Goal: Transaction & Acquisition: Subscribe to service/newsletter

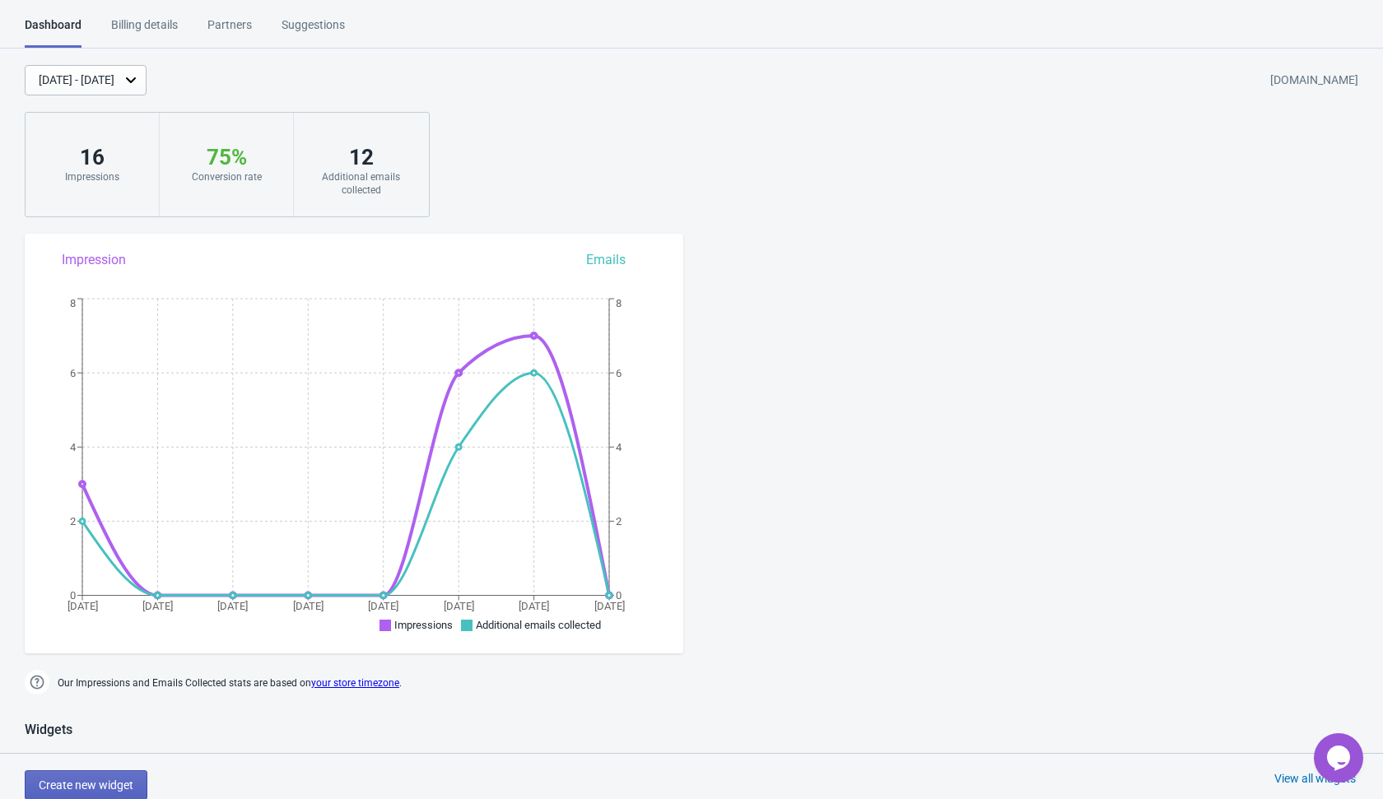
click at [178, 26] on div "Billing details" at bounding box center [144, 30] width 67 height 29
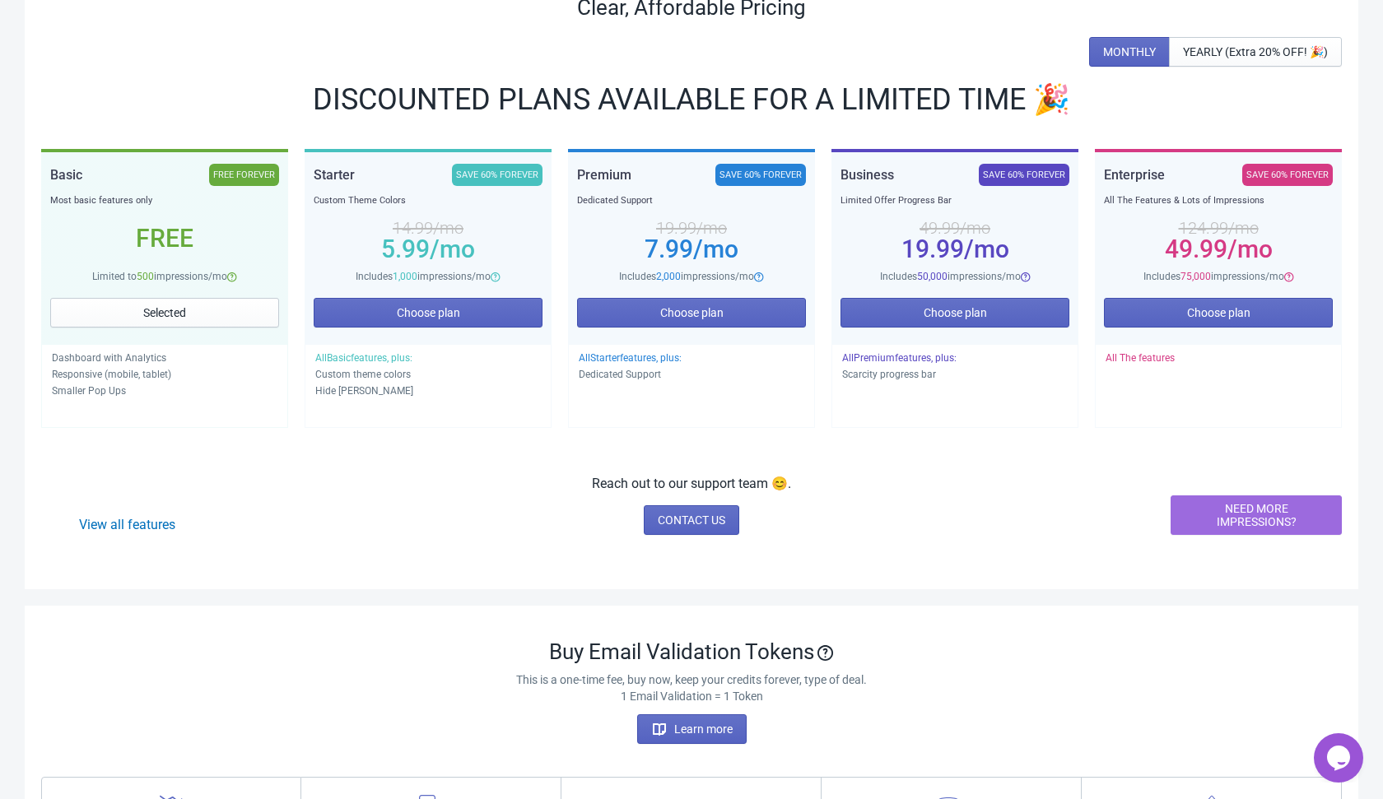
scroll to position [196, 0]
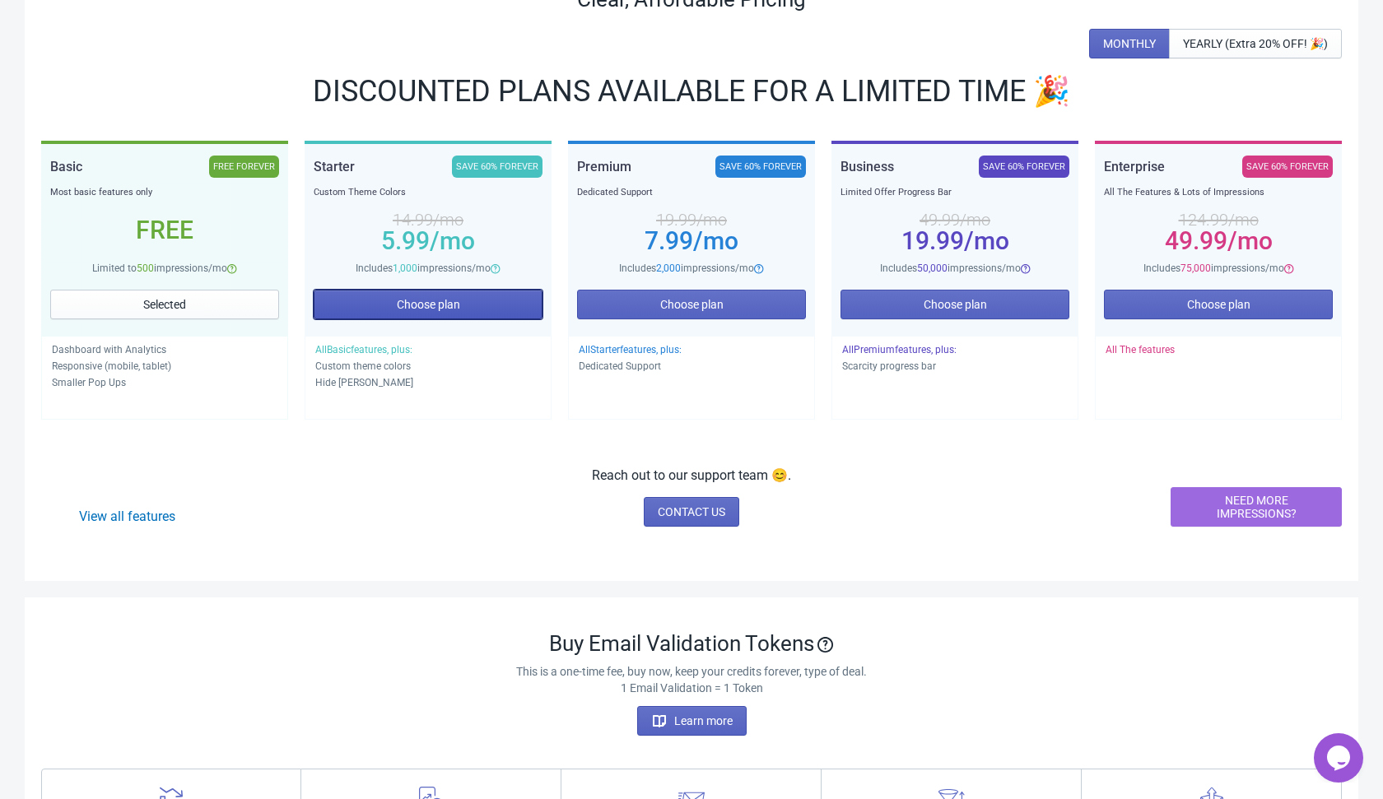
click at [442, 309] on span "Choose plan" at bounding box center [428, 304] width 63 height 13
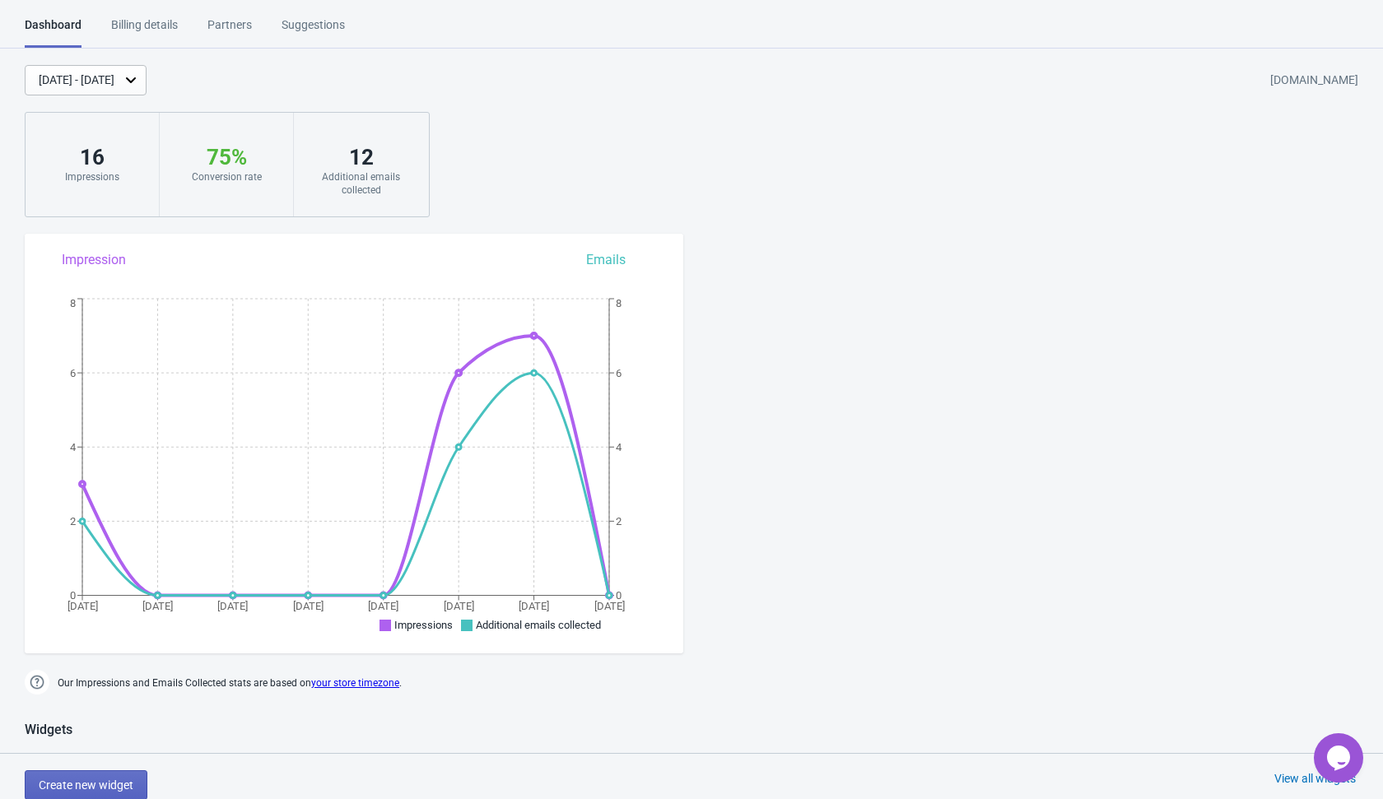
click at [152, 29] on div "Billing details" at bounding box center [144, 30] width 67 height 29
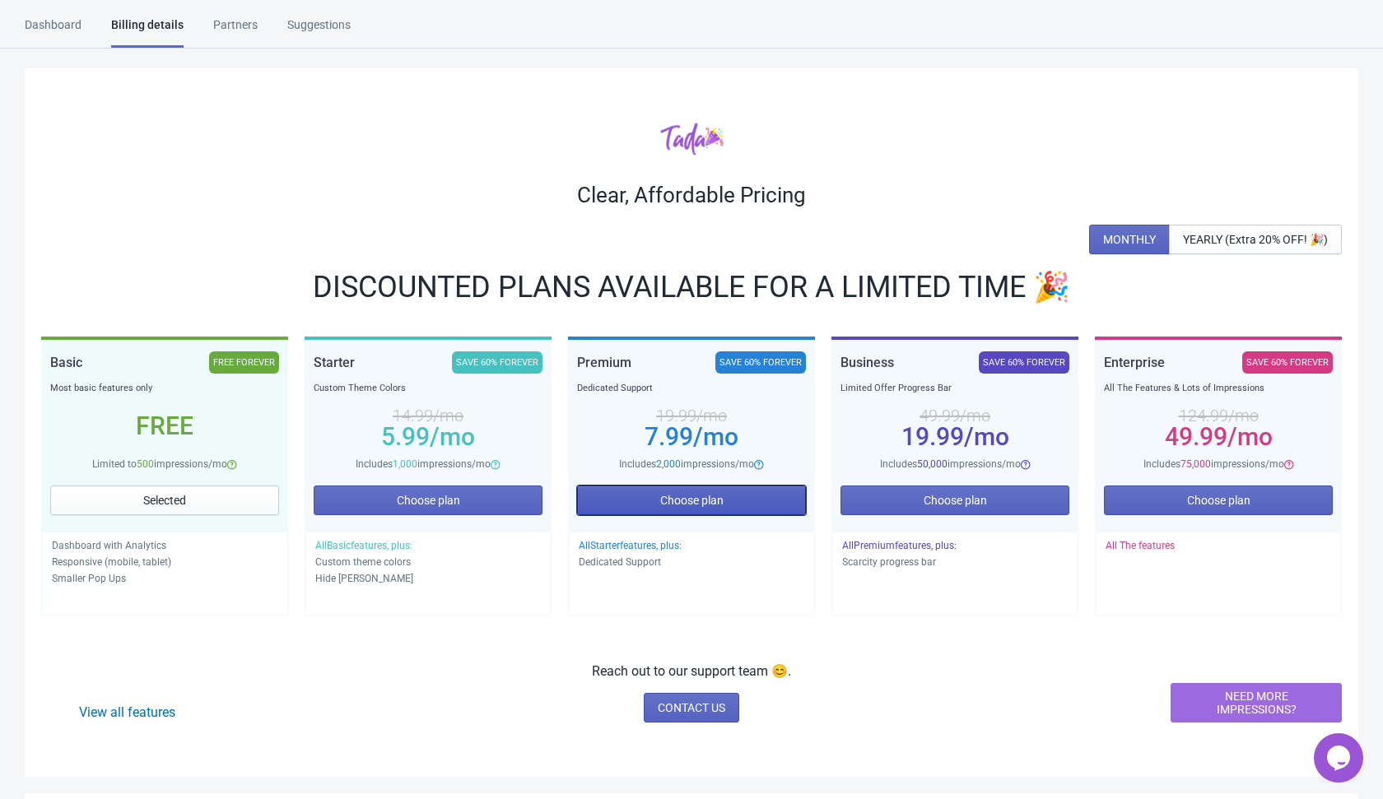
click at [755, 502] on button "Choose plan" at bounding box center [691, 501] width 229 height 30
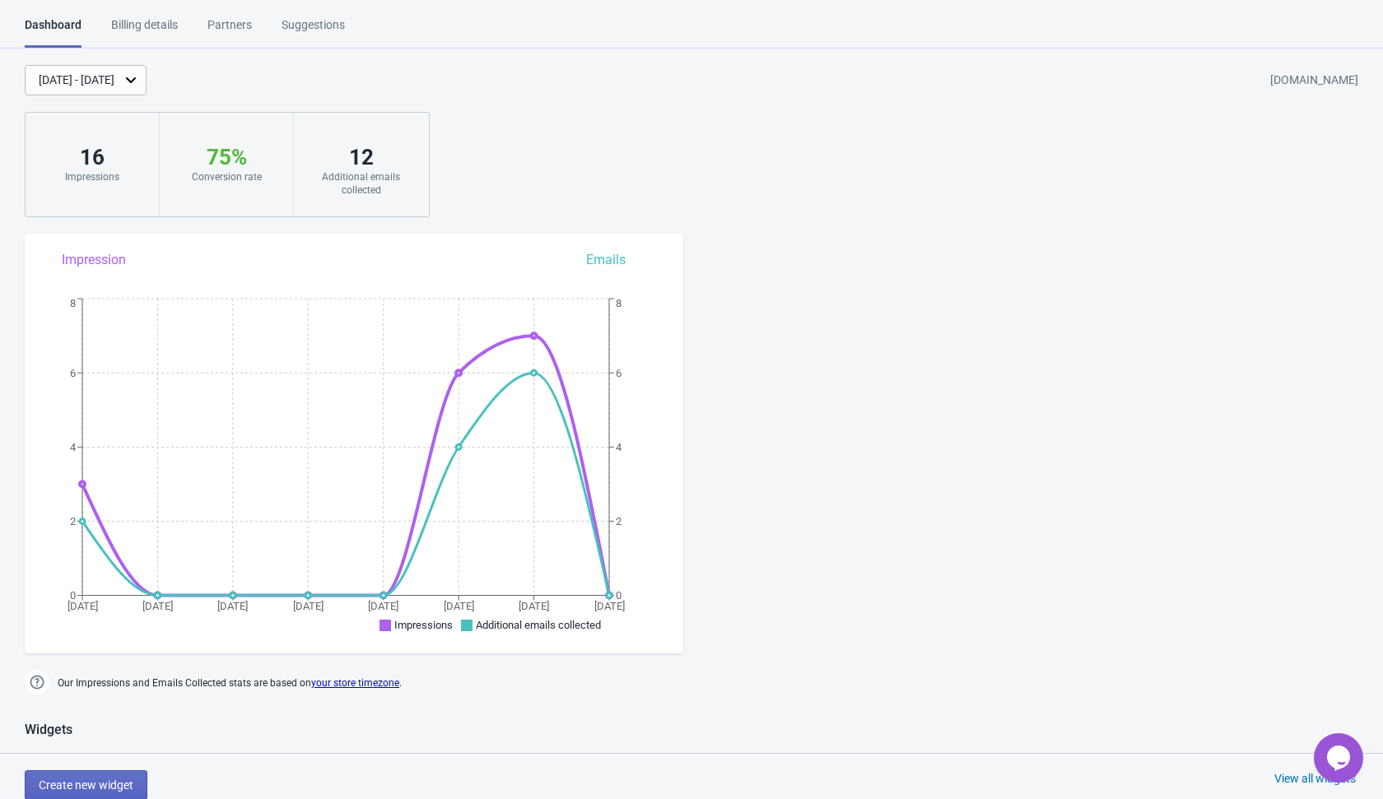
click at [145, 26] on div "Billing details" at bounding box center [144, 30] width 67 height 29
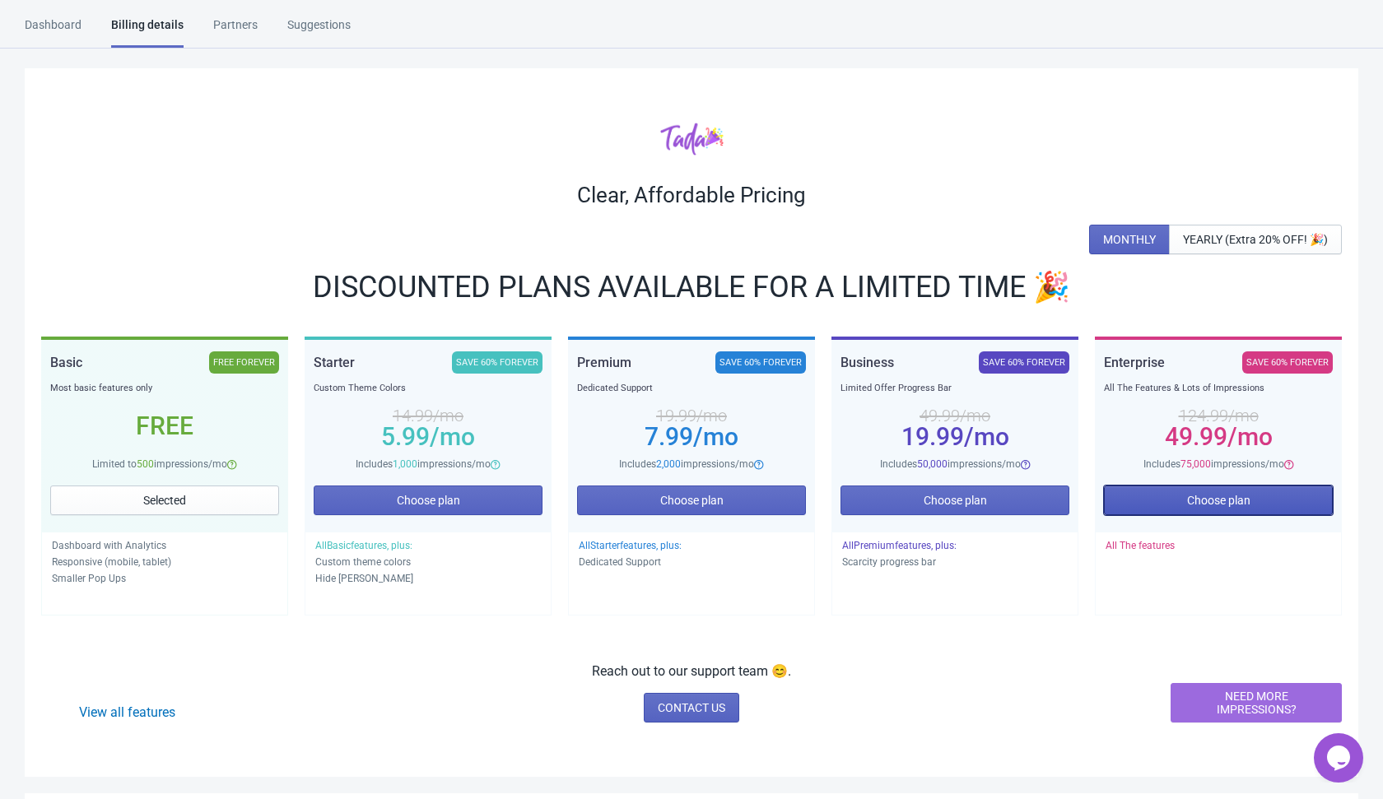
click at [1180, 500] on button "Choose plan" at bounding box center [1218, 501] width 229 height 30
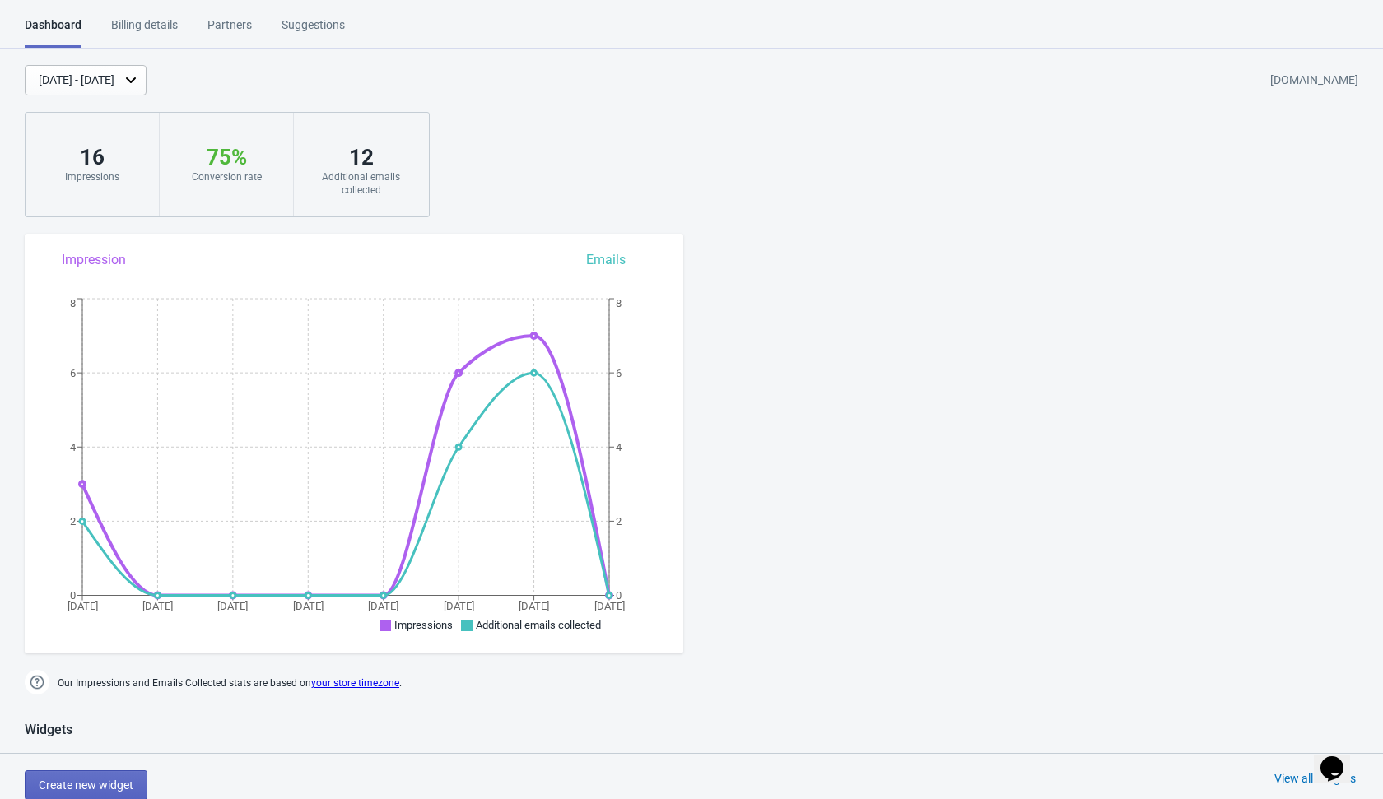
click at [146, 32] on div "Billing details" at bounding box center [144, 30] width 67 height 29
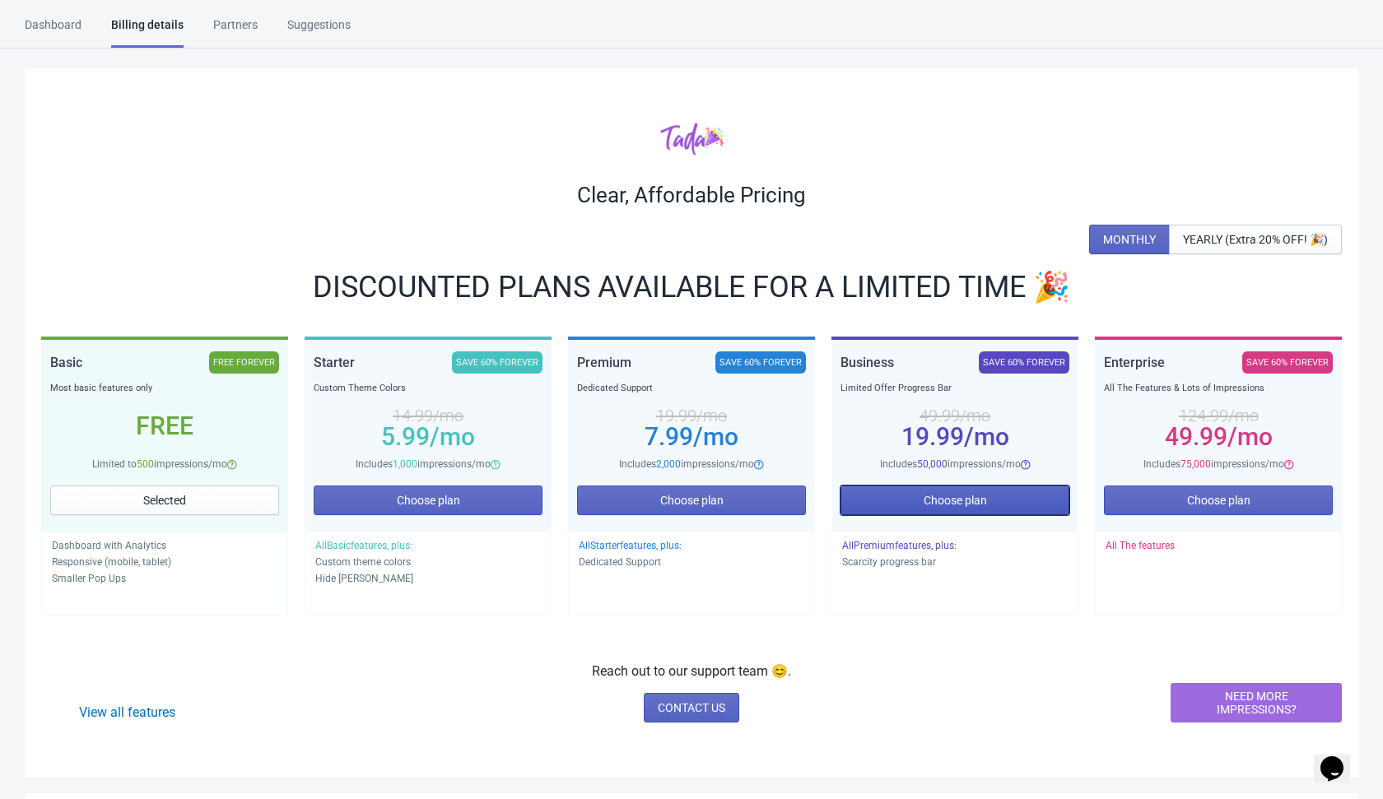
click at [943, 496] on span "Choose plan" at bounding box center [955, 500] width 63 height 13
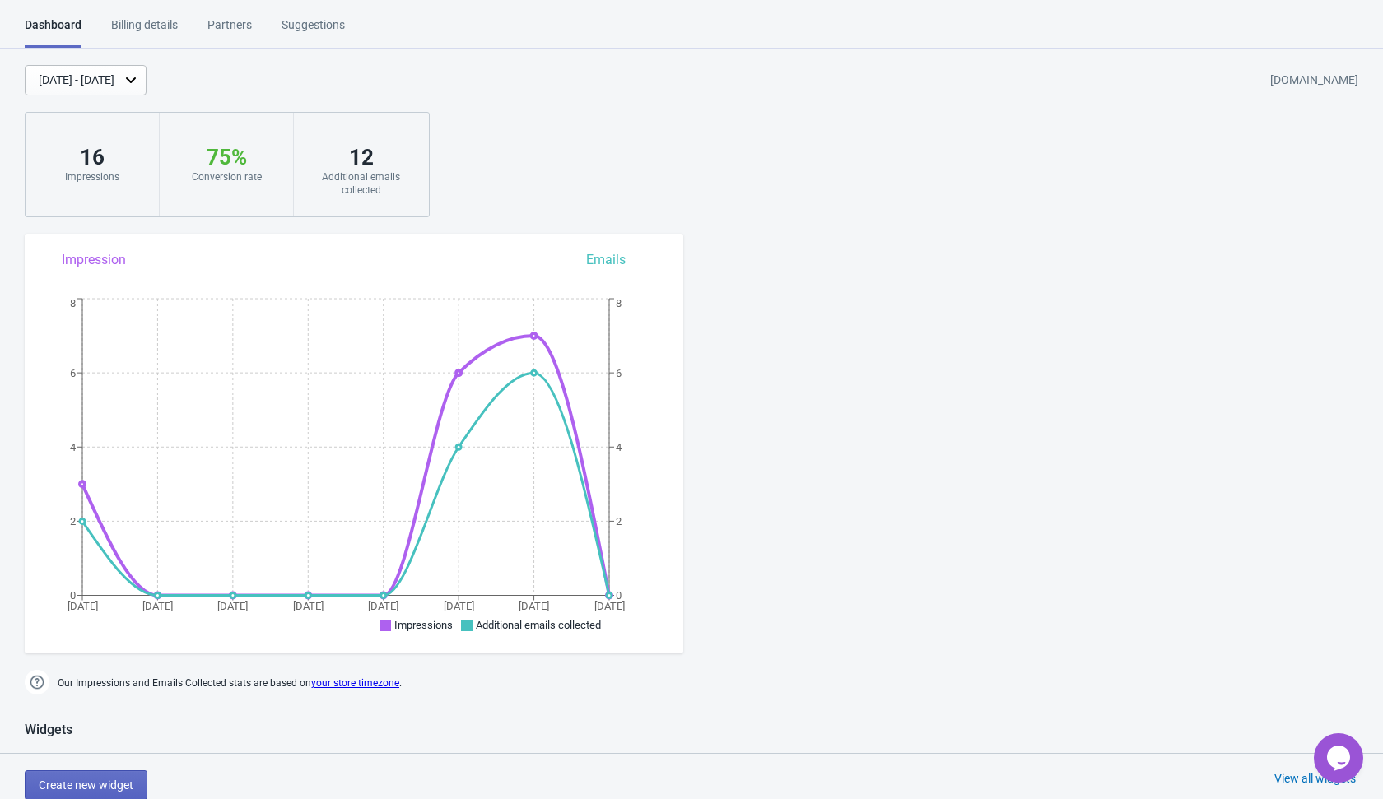
click at [171, 25] on div "Billing details" at bounding box center [144, 30] width 67 height 29
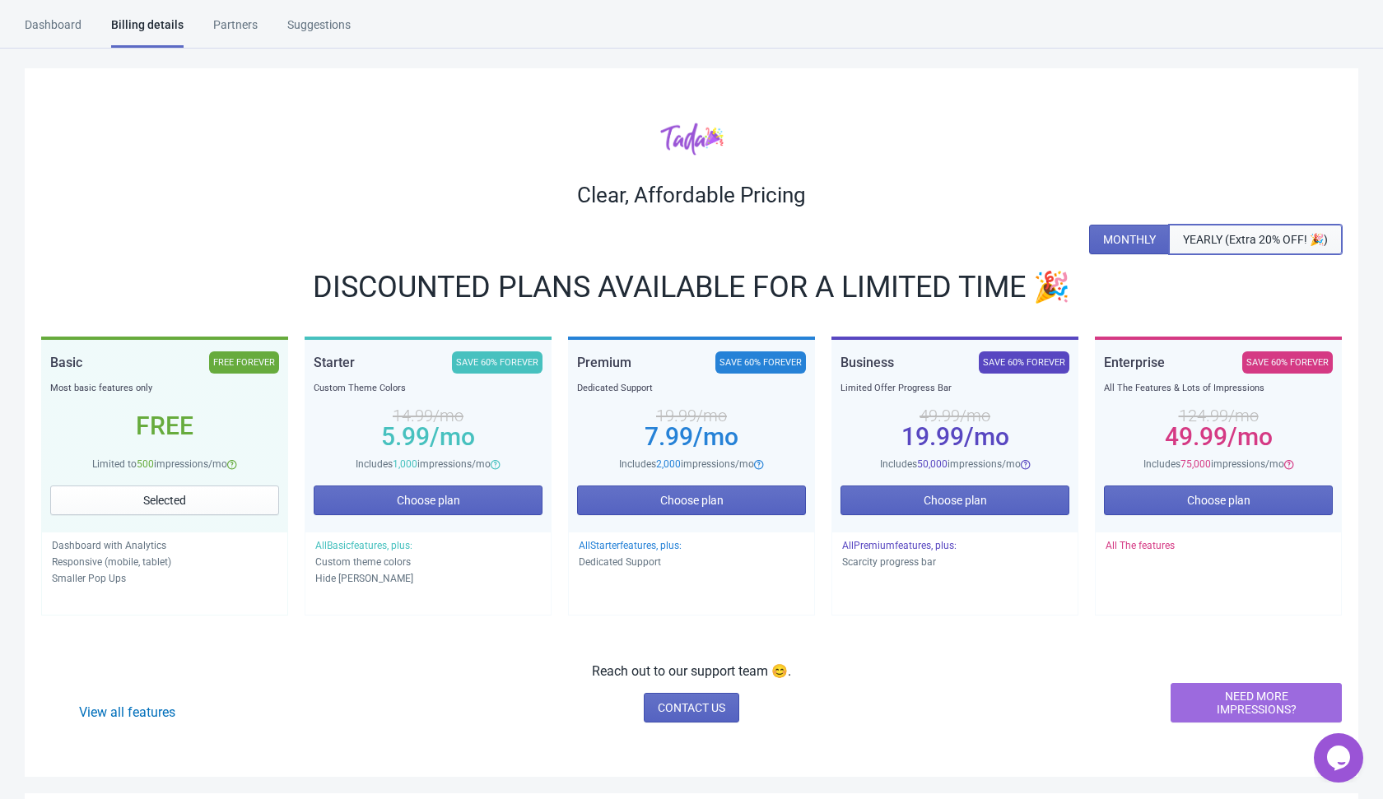
click at [1233, 240] on span "YEARLY (Extra 20% OFF! 🎉)" at bounding box center [1255, 239] width 145 height 13
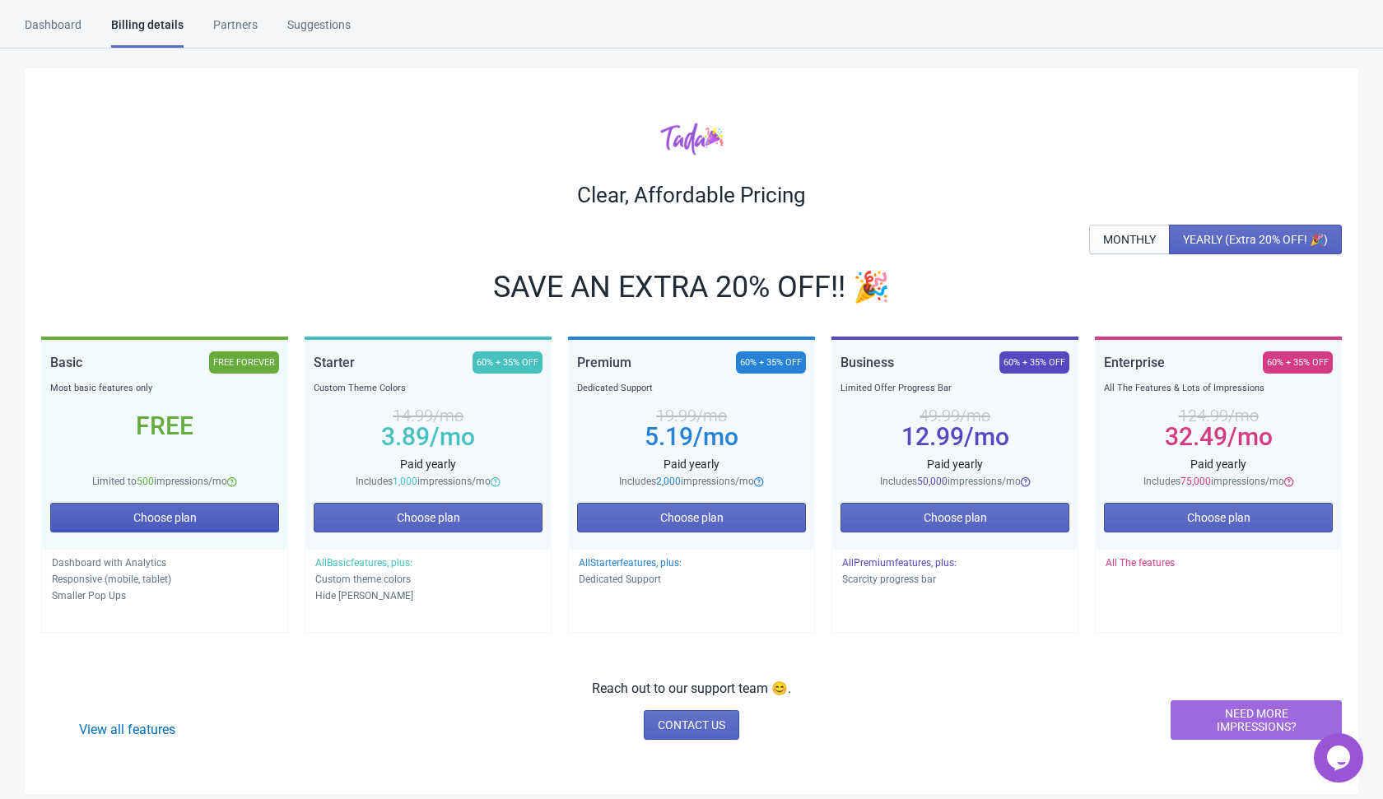
click at [198, 528] on button "Choose plan" at bounding box center [164, 518] width 229 height 30
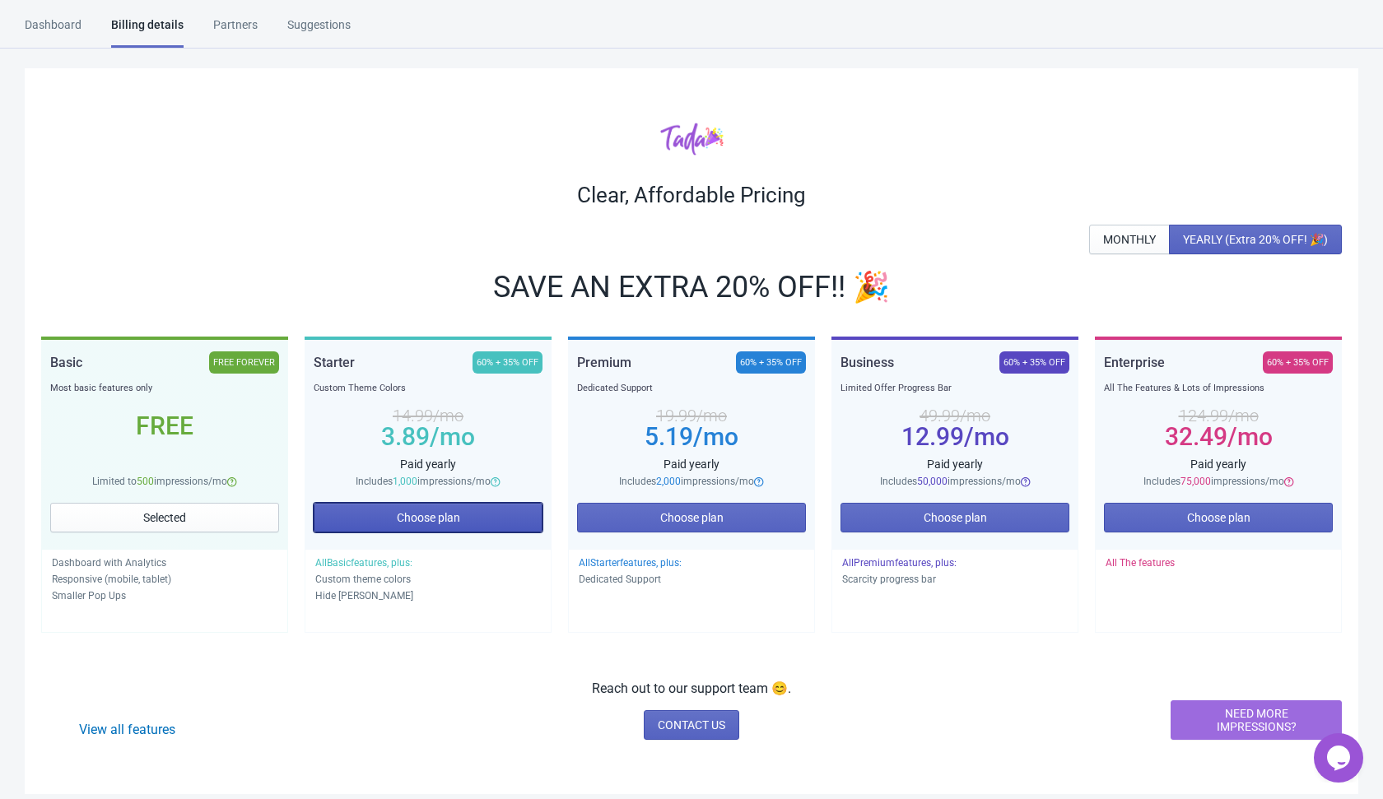
click at [457, 519] on span "Choose plan" at bounding box center [428, 517] width 63 height 13
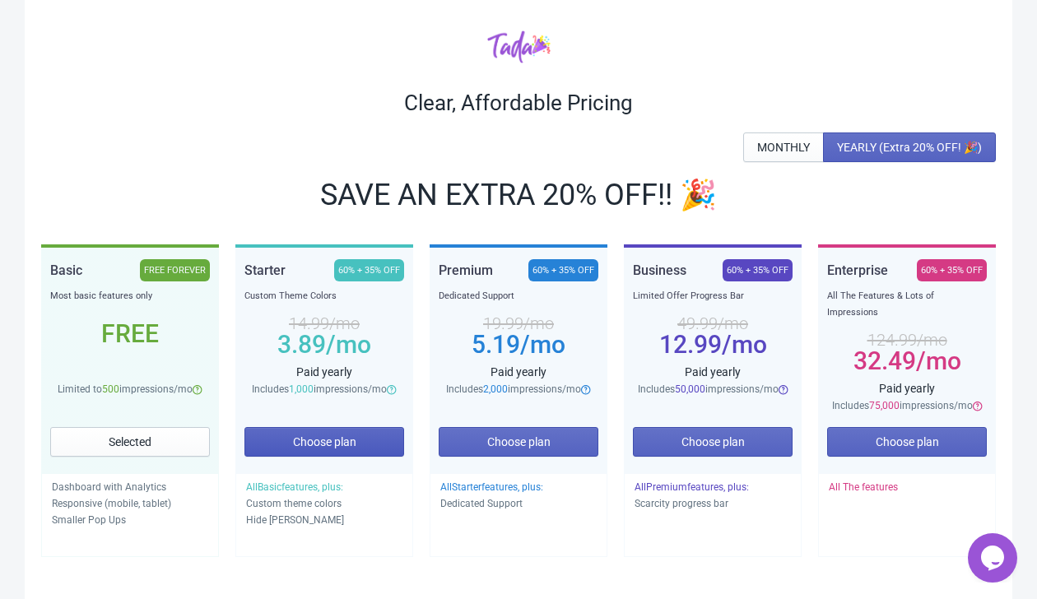
scroll to position [178, 0]
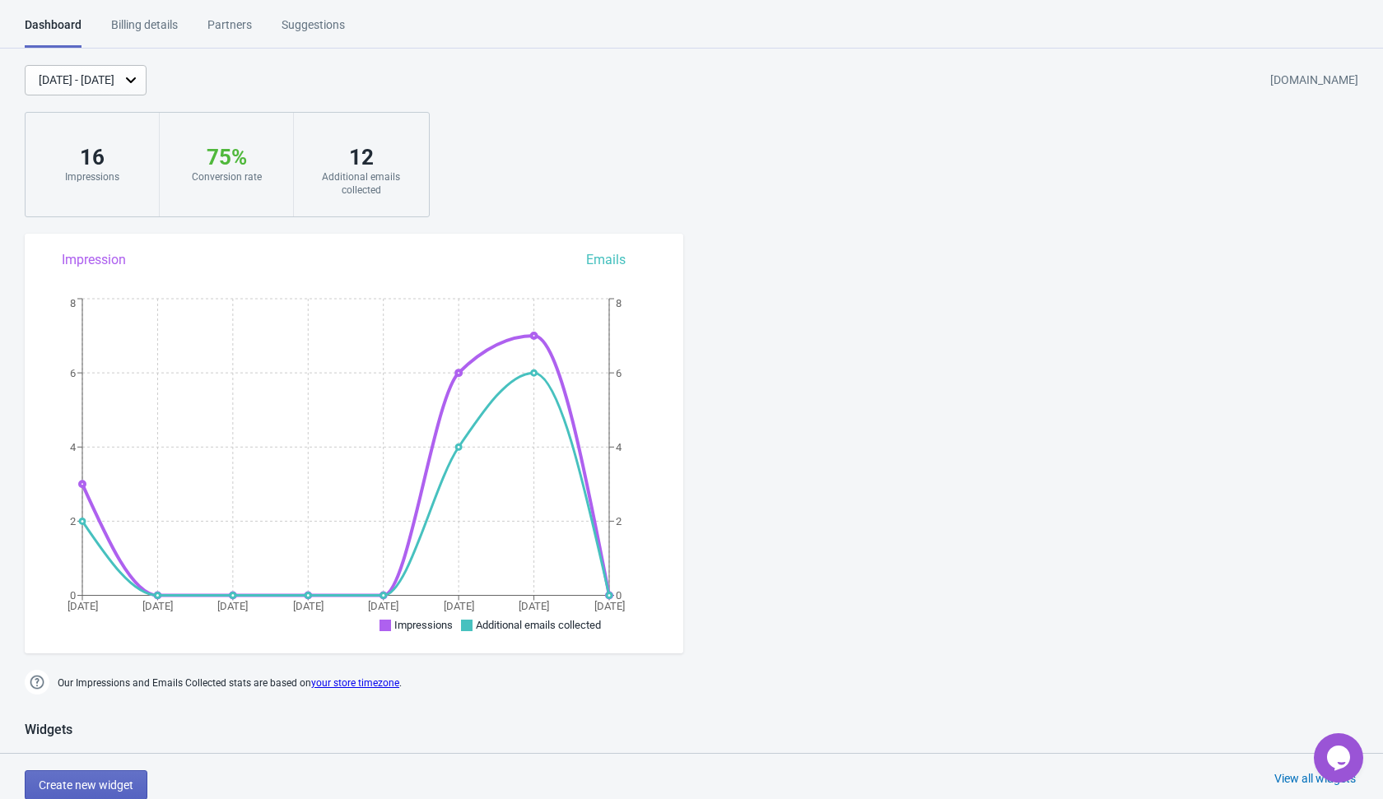
click at [147, 25] on div "Billing details" at bounding box center [144, 30] width 67 height 29
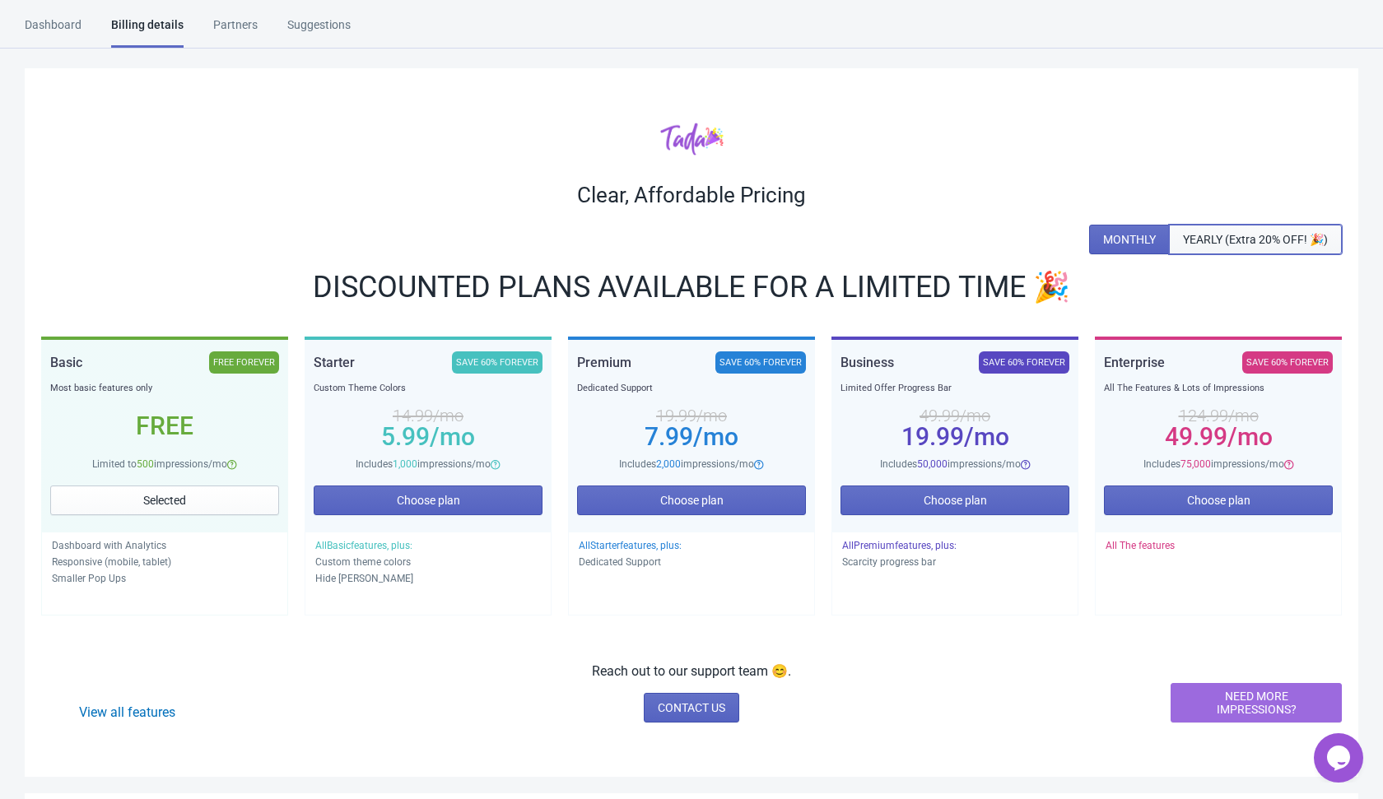
click at [1243, 231] on button "YEARLY (Extra 20% OFF! 🎉)" at bounding box center [1255, 240] width 173 height 30
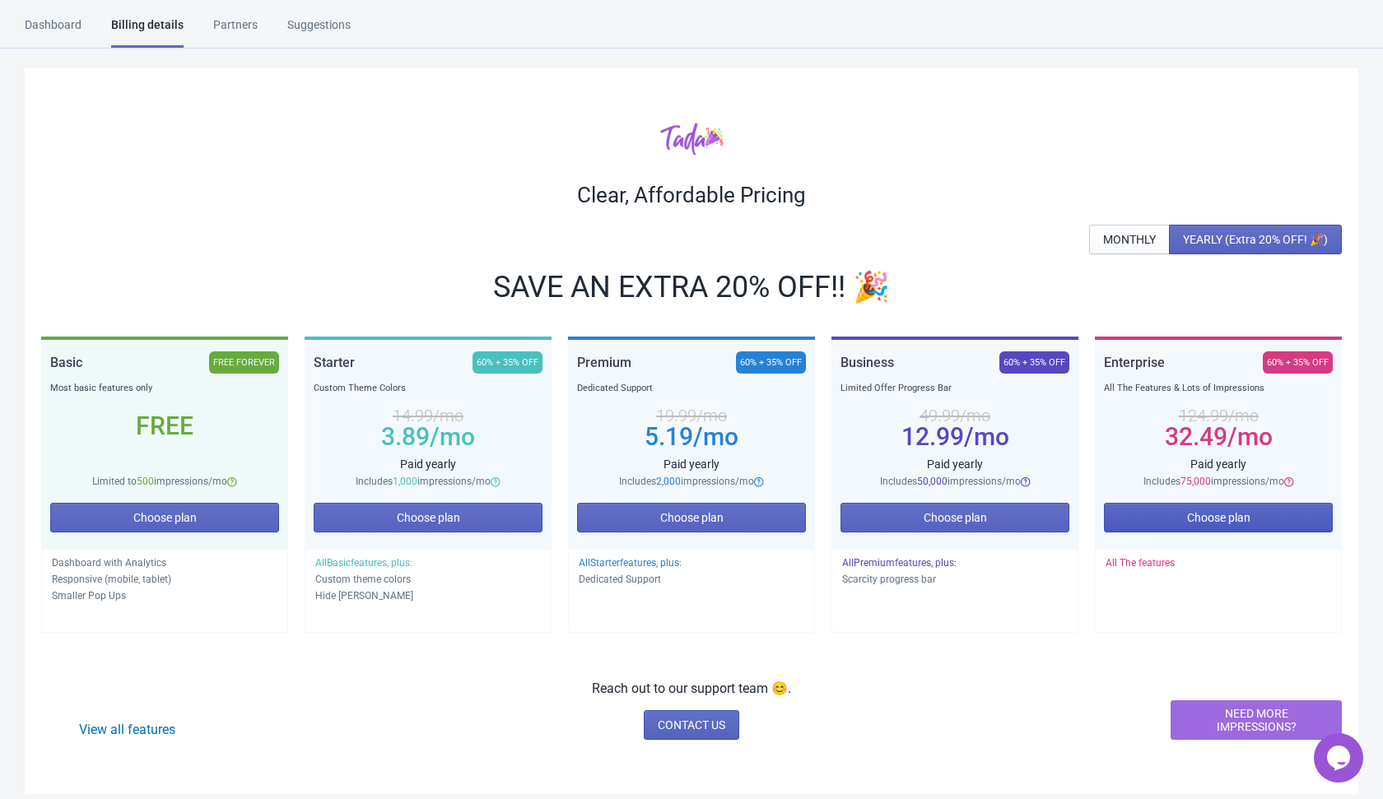
click at [1156, 517] on button "Choose plan" at bounding box center [1218, 518] width 229 height 30
